Goal: Task Accomplishment & Management: Manage account settings

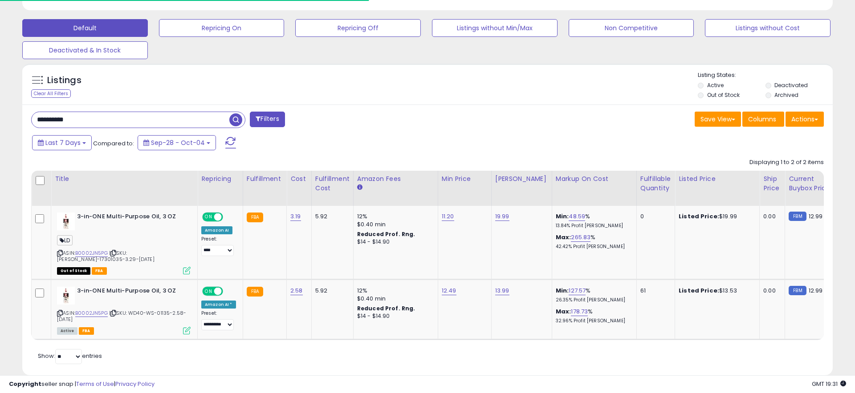
scroll to position [0, 0]
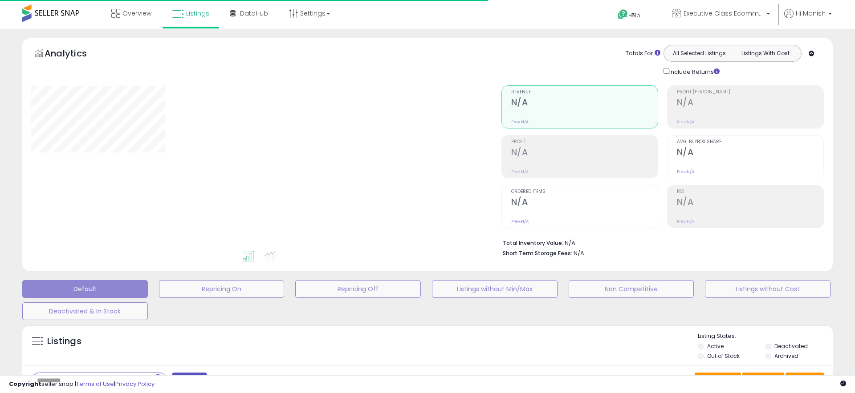
type input "**********"
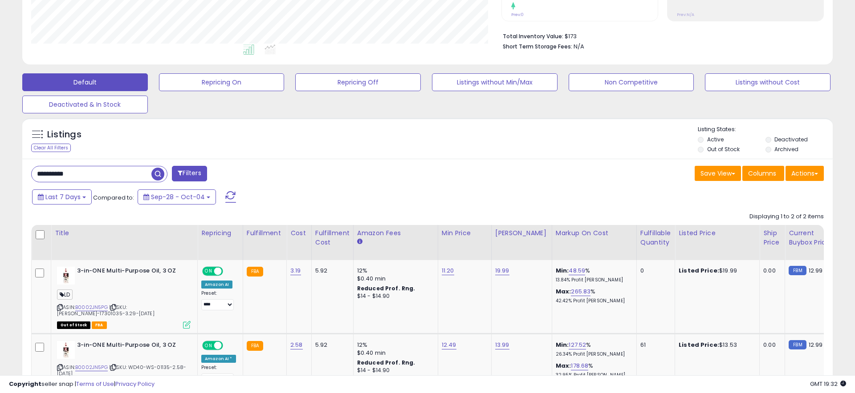
scroll to position [210, 0]
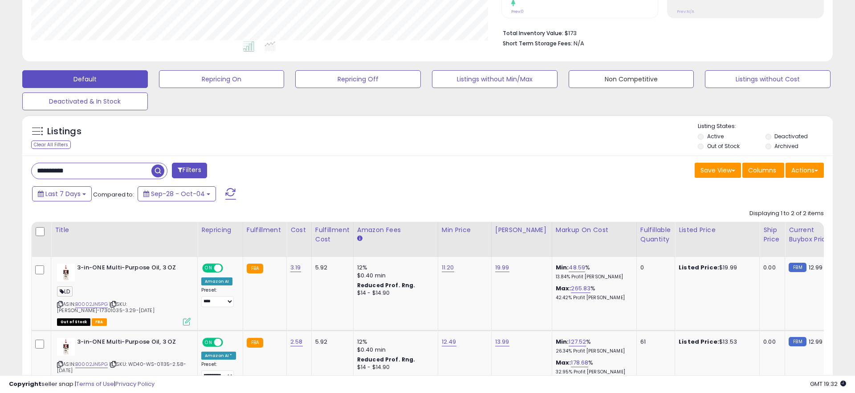
click at [638, 80] on button "Non Competitive" at bounding box center [631, 79] width 126 height 18
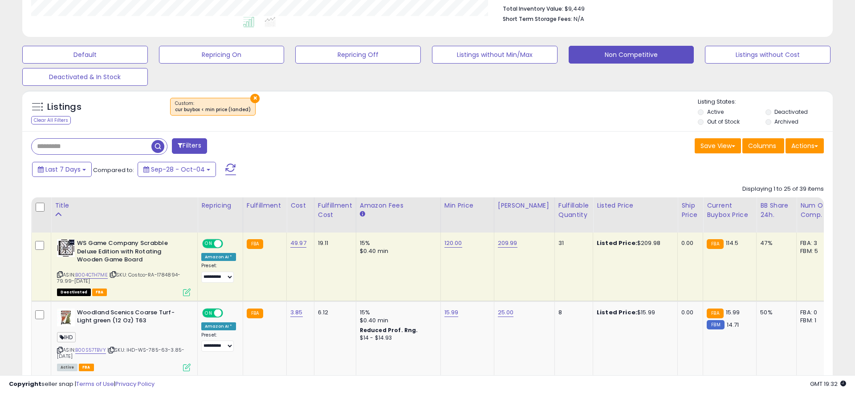
scroll to position [182, 470]
click at [738, 124] on label "Out of Stock" at bounding box center [723, 122] width 32 height 8
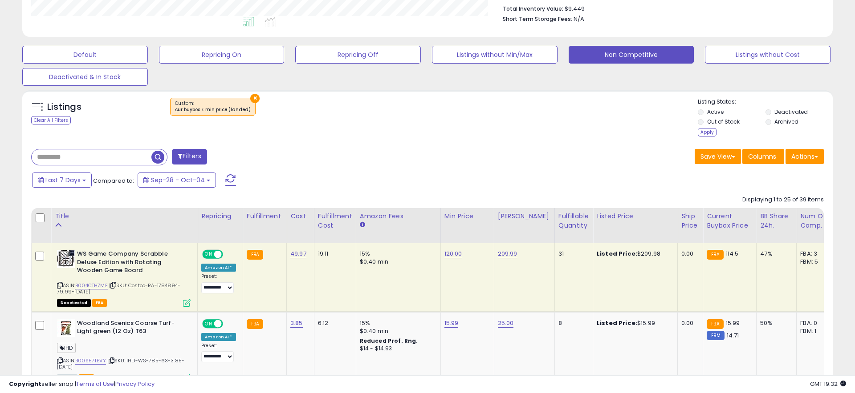
click at [787, 109] on label "Deactivated" at bounding box center [790, 112] width 33 height 8
click at [710, 129] on div "Apply" at bounding box center [706, 132] width 19 height 8
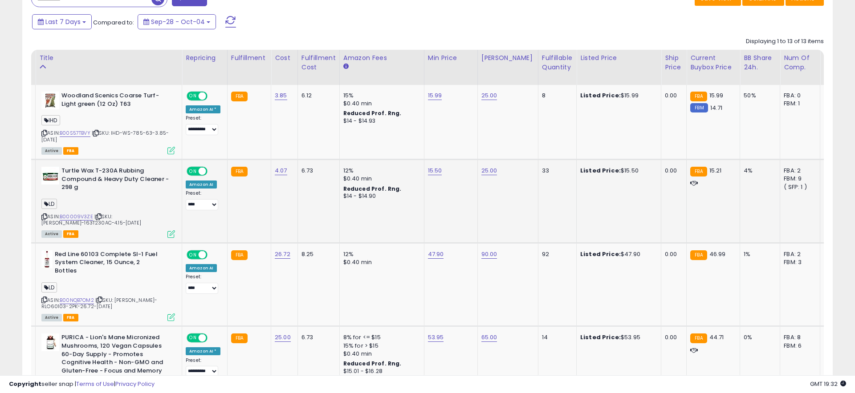
scroll to position [0, 0]
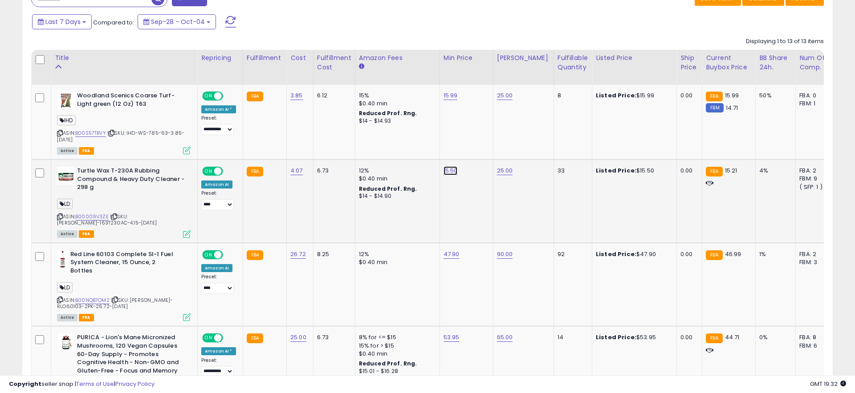
click at [450, 169] on link "15.50" at bounding box center [450, 170] width 14 height 9
type input "*****"
click button "submit" at bounding box center [476, 148] width 15 height 13
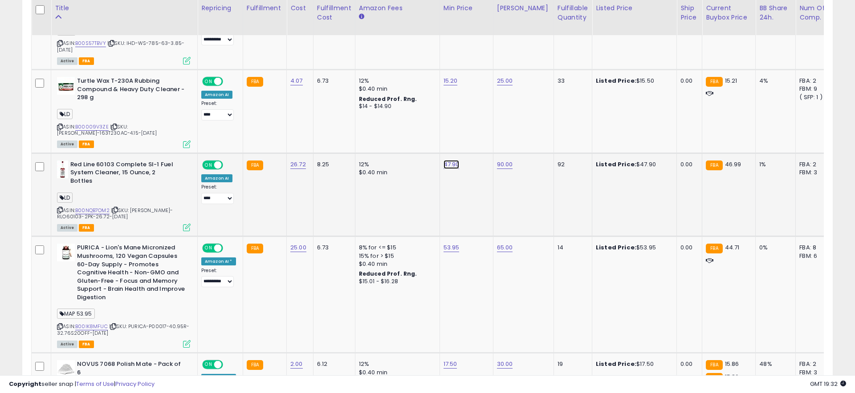
click at [448, 164] on link "47.90" at bounding box center [451, 164] width 16 height 9
click at [493, 204] on td "90.00" at bounding box center [523, 195] width 61 height 84
click at [94, 207] on link "B00NQB7OM2" at bounding box center [92, 211] width 34 height 8
click at [524, 130] on td "25.00" at bounding box center [523, 112] width 61 height 84
click at [480, 142] on icon "submit" at bounding box center [476, 141] width 5 height 5
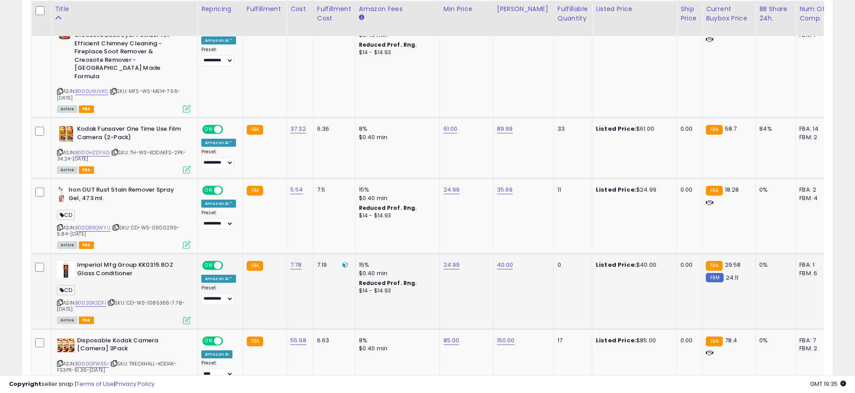
scroll to position [961, 0]
click at [107, 223] on link "B00QRKQWYU" at bounding box center [92, 227] width 35 height 8
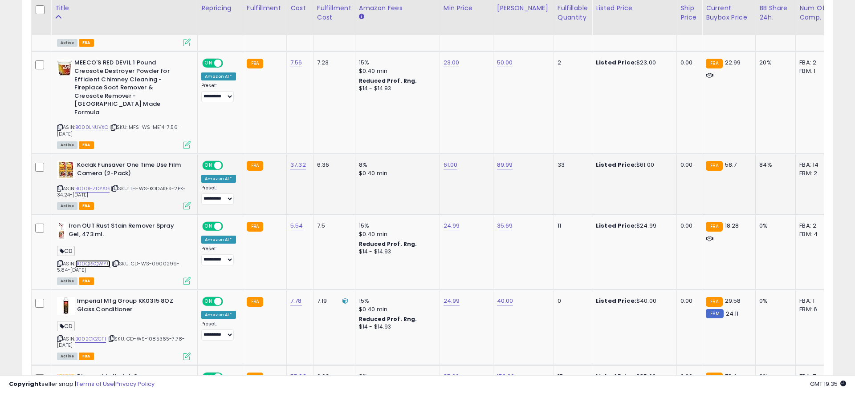
scroll to position [923, 0]
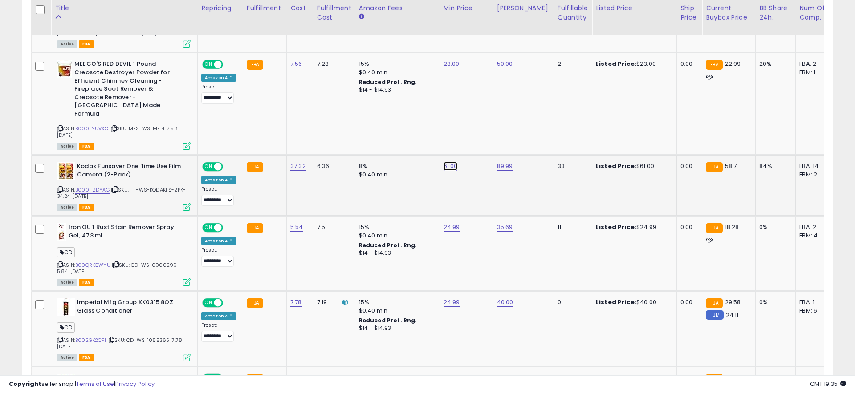
drag, startPoint x: 451, startPoint y: 140, endPoint x: 502, endPoint y: 153, distance: 52.5
click at [451, 162] on link "61.00" at bounding box center [450, 166] width 14 height 9
type input "*"
type input "**"
click button "submit" at bounding box center [476, 117] width 15 height 13
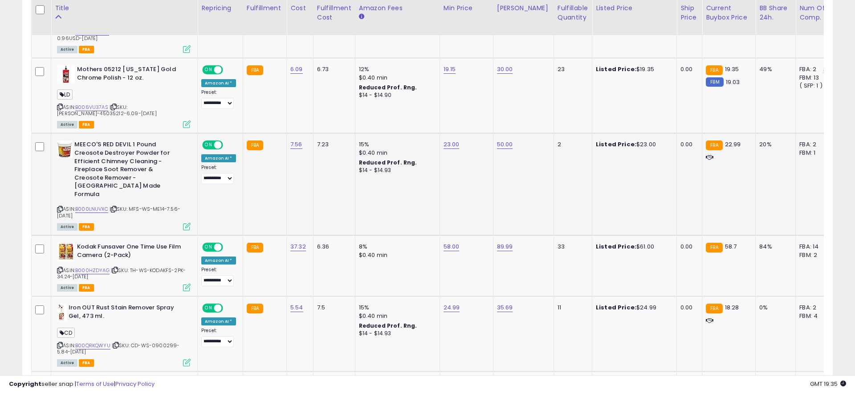
scroll to position [843, 0]
click at [453, 140] on link "23.00" at bounding box center [451, 144] width 16 height 9
type input "**"
click button "submit" at bounding box center [477, 112] width 15 height 13
click at [94, 205] on link "B000LNUVXC" at bounding box center [91, 209] width 33 height 8
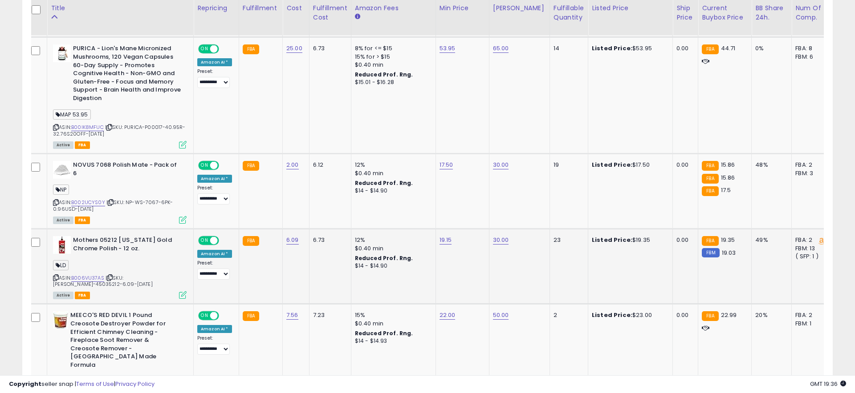
scroll to position [0, 0]
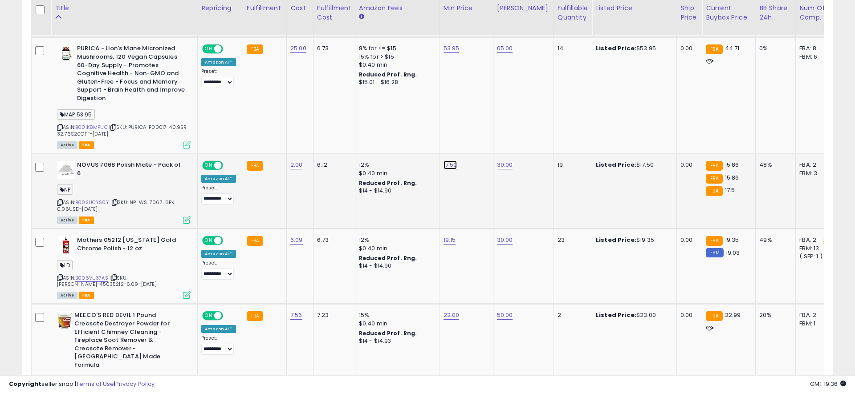
click at [449, 161] on link "17.50" at bounding box center [450, 165] width 14 height 9
type input "*****"
click button "submit" at bounding box center [476, 134] width 15 height 13
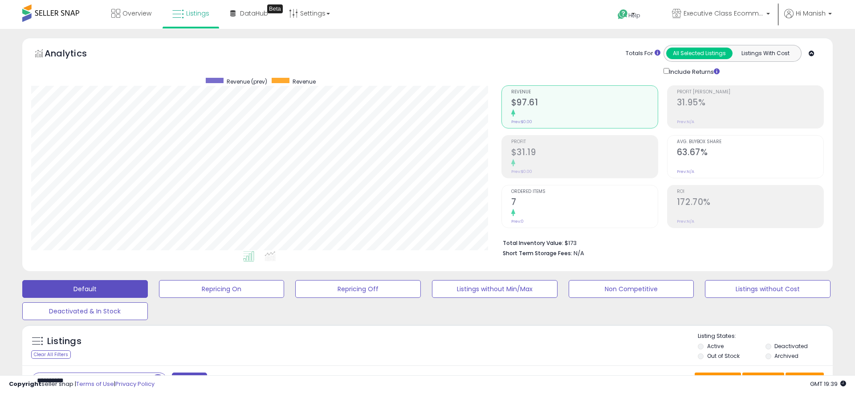
scroll to position [182, 470]
click at [654, 295] on button "Non Competitive" at bounding box center [631, 289] width 126 height 18
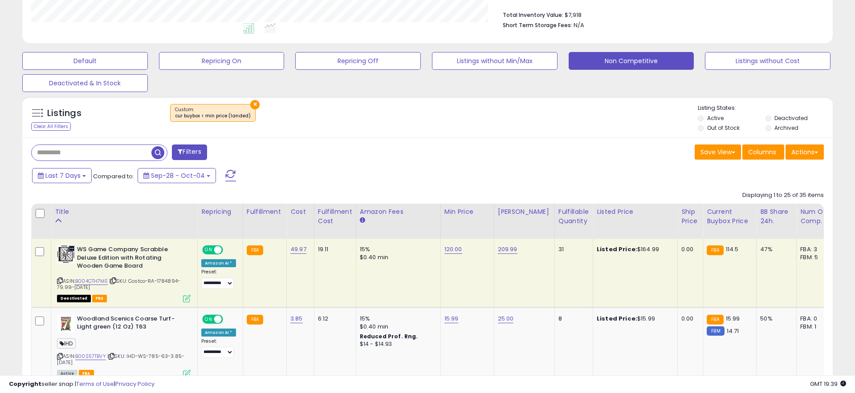
click at [105, 156] on input "text" at bounding box center [92, 153] width 120 height 16
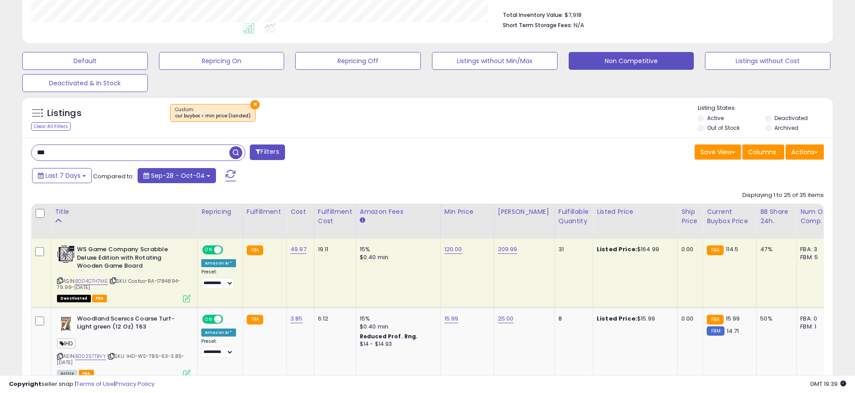
type input "***"
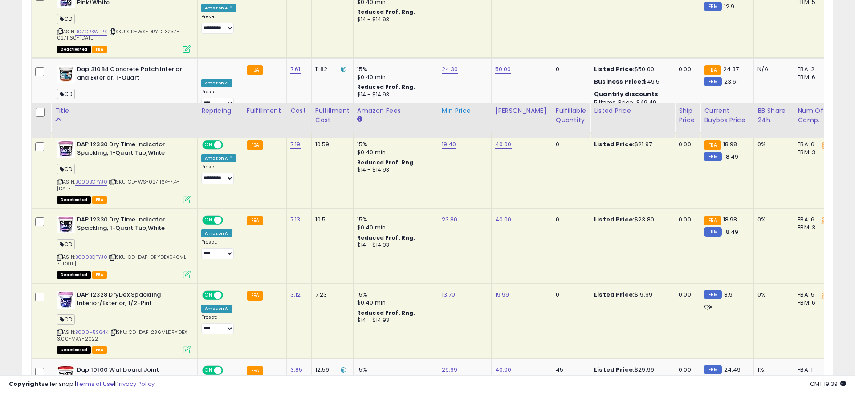
scroll to position [710, 0]
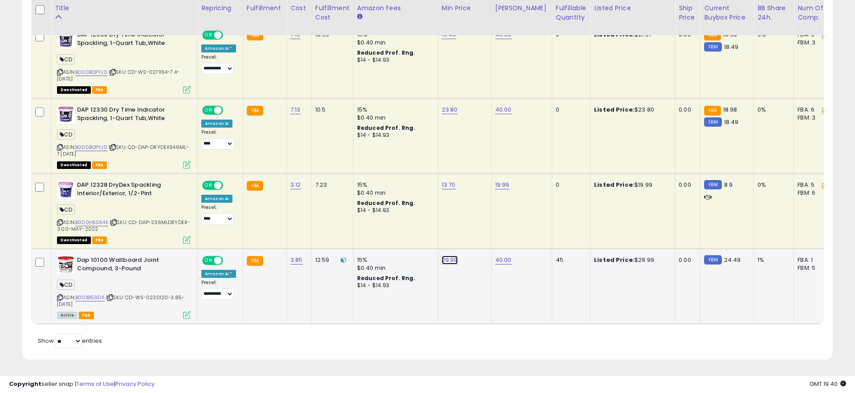
click at [451, 258] on link "29.99" at bounding box center [450, 260] width 16 height 9
type input "*****"
click button "submit" at bounding box center [474, 237] width 15 height 13
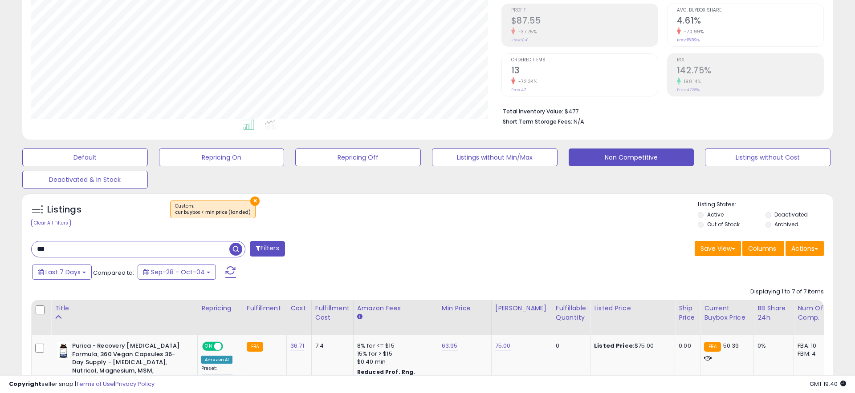
scroll to position [0, 0]
